Goal: Task Accomplishment & Management: Manage account settings

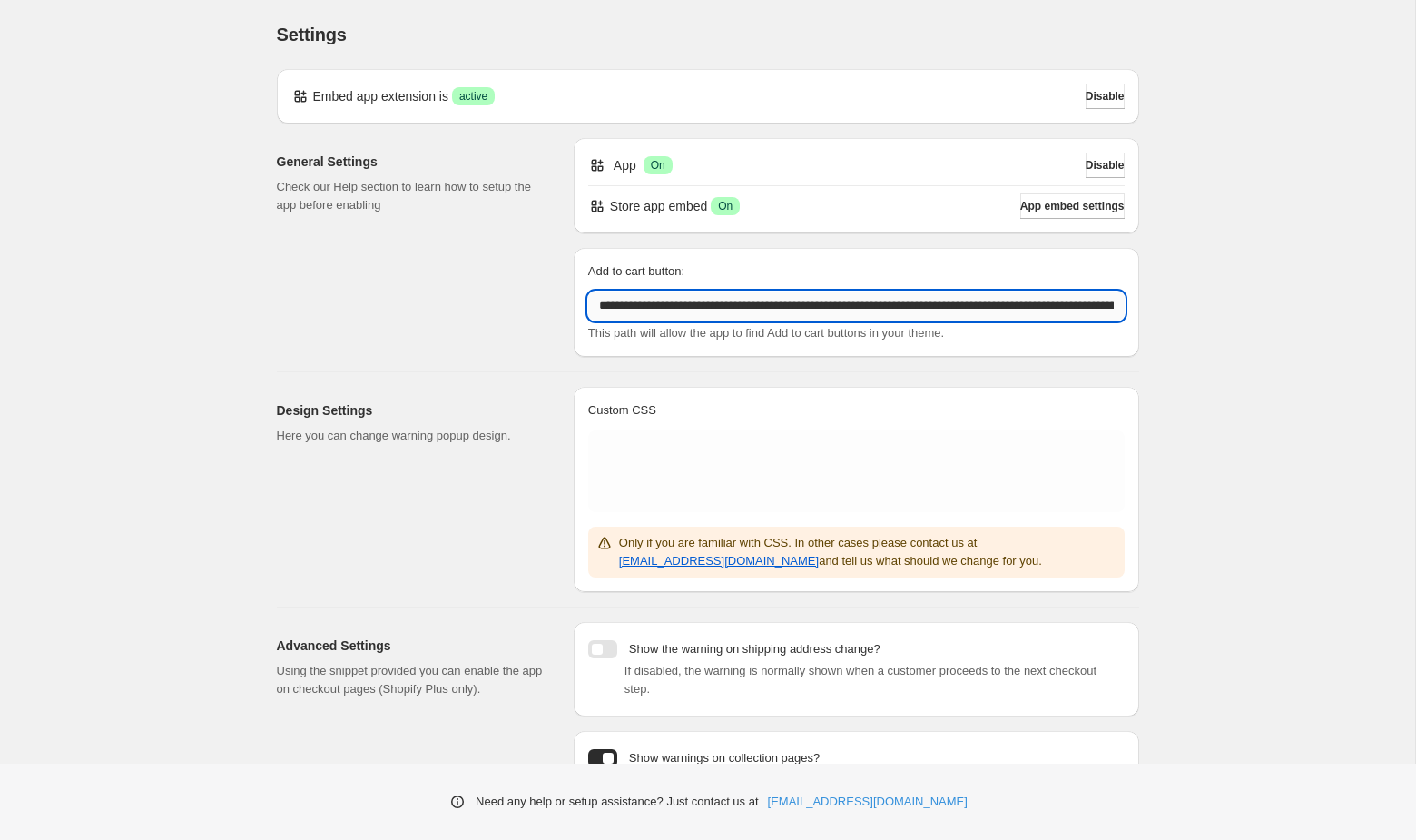
click at [895, 309] on input "**********" at bounding box center [857, 306] width 537 height 29
